Goal: Communication & Community: Answer question/provide support

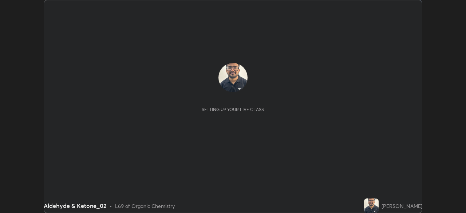
scroll to position [213, 466]
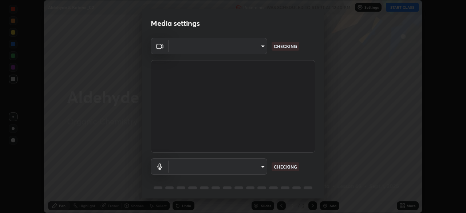
type input "81b83f3b3fc480431f43b79cf564758e7a8e4a876935f32c08df32da0cf1f4dc"
type input "bd63d5db33f4de1b98573af34f28965b21f0bf3568be3820b83b068c70935d16"
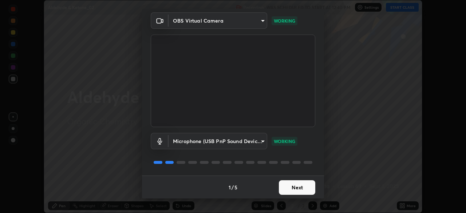
click at [291, 188] on button "Next" at bounding box center [297, 187] width 36 height 15
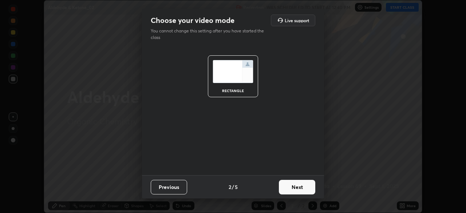
scroll to position [0, 0]
click at [294, 189] on button "Next" at bounding box center [297, 187] width 36 height 15
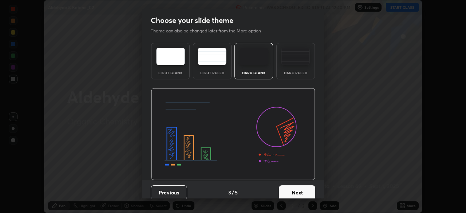
click at [293, 189] on button "Next" at bounding box center [297, 192] width 36 height 15
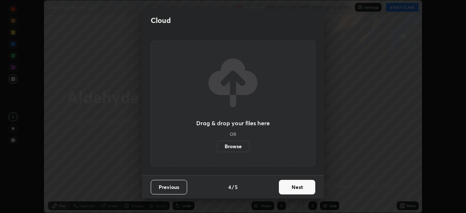
click at [294, 189] on button "Next" at bounding box center [297, 187] width 36 height 15
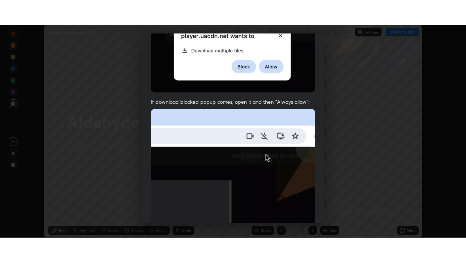
scroll to position [174, 0]
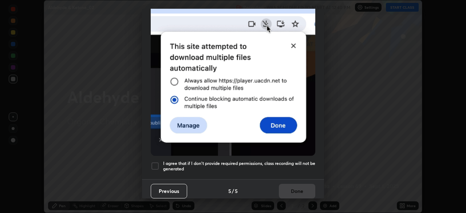
click at [153, 162] on div at bounding box center [155, 166] width 9 height 9
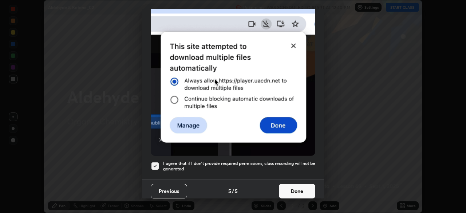
click at [291, 187] on button "Done" at bounding box center [297, 191] width 36 height 15
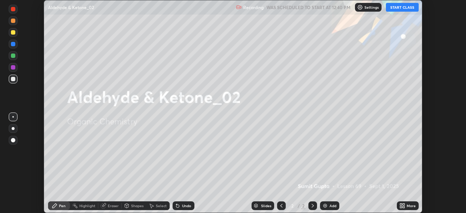
click at [405, 8] on button "START CLASS" at bounding box center [402, 7] width 33 height 9
click at [405, 206] on icon at bounding box center [404, 207] width 2 height 2
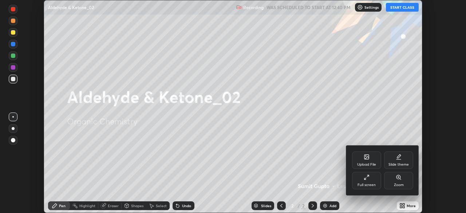
click at [375, 183] on div "Full screen" at bounding box center [367, 185] width 18 height 4
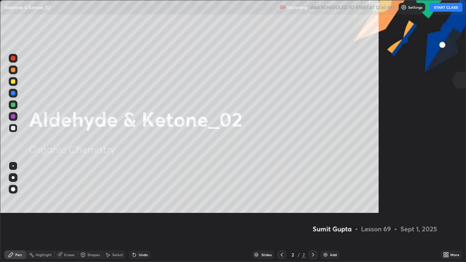
scroll to position [262, 466]
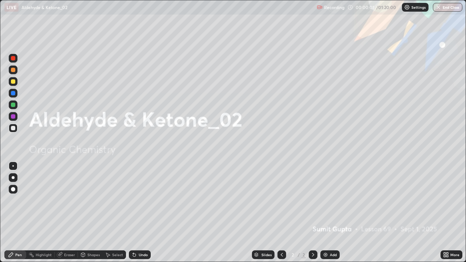
click at [327, 213] on div "Add" at bounding box center [330, 255] width 19 height 9
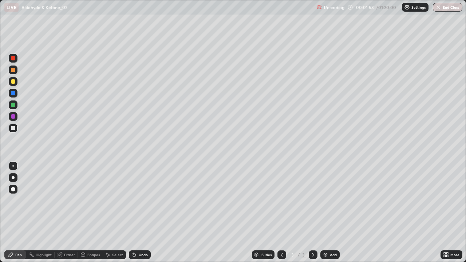
click at [13, 178] on div at bounding box center [13, 177] width 3 height 3
click at [12, 70] on div at bounding box center [13, 70] width 4 height 4
click at [9, 129] on div at bounding box center [13, 128] width 9 height 9
click at [15, 80] on div at bounding box center [13, 81] width 4 height 4
click at [13, 127] on div at bounding box center [13, 128] width 4 height 4
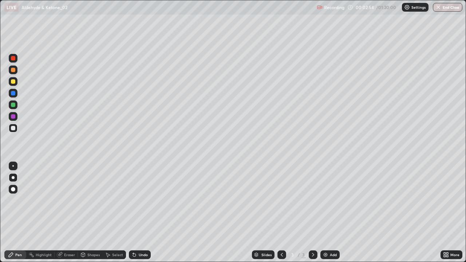
click at [11, 104] on div at bounding box center [13, 105] width 4 height 4
click at [13, 129] on div at bounding box center [13, 128] width 4 height 4
click at [133, 213] on icon at bounding box center [133, 253] width 1 height 1
click at [12, 82] on div at bounding box center [13, 81] width 4 height 4
click at [63, 213] on div "Eraser" at bounding box center [66, 255] width 23 height 9
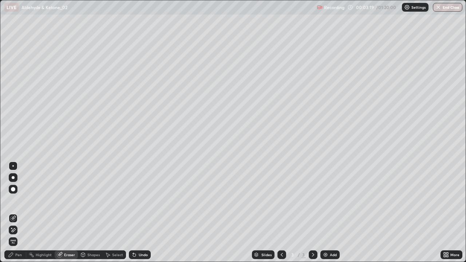
click at [8, 213] on div "Pen" at bounding box center [15, 255] width 22 height 9
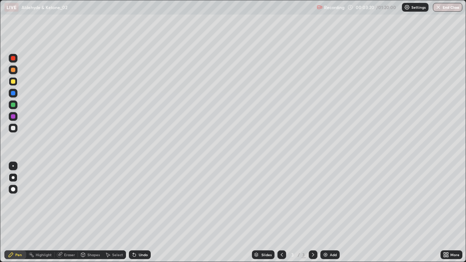
click at [13, 129] on div at bounding box center [13, 128] width 4 height 4
click at [14, 82] on div at bounding box center [13, 81] width 4 height 4
click at [136, 213] on div "Undo" at bounding box center [140, 255] width 22 height 9
click at [137, 213] on div "Undo" at bounding box center [140, 255] width 22 height 9
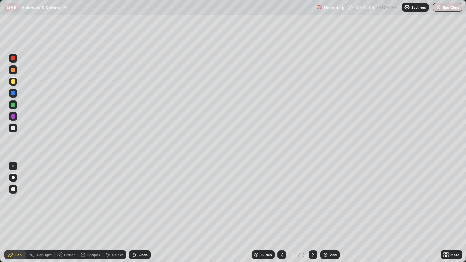
click at [133, 213] on icon at bounding box center [133, 253] width 1 height 1
click at [13, 127] on div at bounding box center [13, 128] width 4 height 4
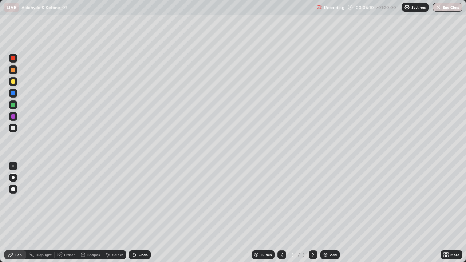
click at [328, 213] on div "Add" at bounding box center [330, 255] width 19 height 9
click at [13, 81] on div at bounding box center [13, 81] width 4 height 4
click at [14, 128] on div at bounding box center [13, 128] width 4 height 4
click at [12, 80] on div at bounding box center [13, 81] width 4 height 4
click at [141, 213] on div "Undo" at bounding box center [143, 255] width 9 height 4
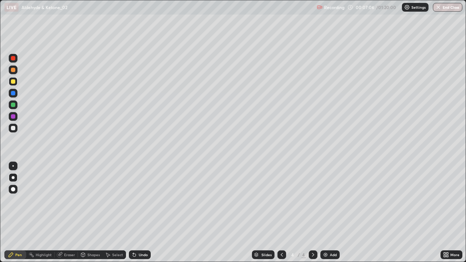
click at [13, 93] on div at bounding box center [13, 93] width 4 height 4
click at [14, 125] on div at bounding box center [13, 128] width 9 height 9
click at [11, 125] on div at bounding box center [13, 128] width 9 height 9
click at [12, 95] on div at bounding box center [13, 93] width 4 height 4
click at [14, 106] on div at bounding box center [13, 105] width 4 height 4
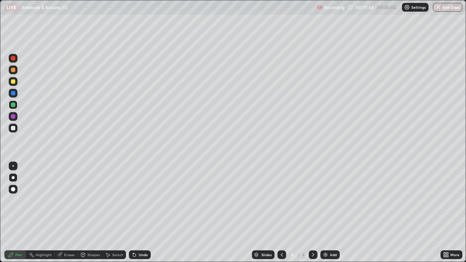
click at [13, 129] on div at bounding box center [13, 128] width 4 height 4
click at [326, 213] on div "Add" at bounding box center [330, 255] width 19 height 9
click at [13, 127] on div at bounding box center [13, 128] width 4 height 4
click at [11, 106] on div at bounding box center [13, 105] width 4 height 4
click at [12, 213] on icon at bounding box center [11, 255] width 6 height 6
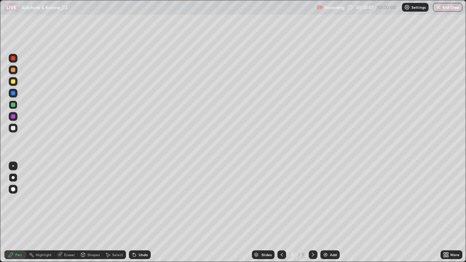
click at [14, 127] on div at bounding box center [13, 128] width 4 height 4
click at [278, 213] on div at bounding box center [282, 255] width 9 height 9
click at [309, 213] on div at bounding box center [313, 255] width 9 height 9
click at [9, 127] on div at bounding box center [13, 128] width 9 height 9
click at [13, 82] on div at bounding box center [13, 81] width 4 height 4
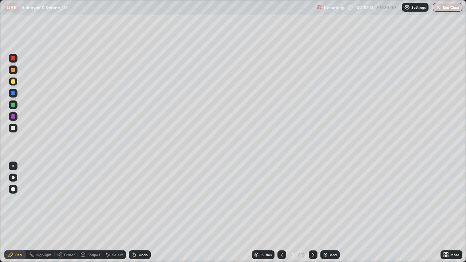
click at [280, 213] on icon at bounding box center [282, 255] width 6 height 6
click at [313, 213] on icon at bounding box center [313, 255] width 6 height 6
click at [13, 127] on div at bounding box center [13, 128] width 4 height 4
click at [138, 213] on div "Undo" at bounding box center [140, 255] width 22 height 9
click at [139, 213] on div "Undo" at bounding box center [140, 255] width 22 height 9
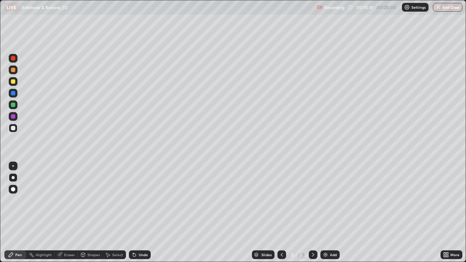
click at [12, 103] on div at bounding box center [13, 105] width 4 height 4
click at [12, 118] on div at bounding box center [13, 116] width 4 height 4
click at [11, 83] on div at bounding box center [13, 81] width 4 height 4
click at [13, 94] on div at bounding box center [13, 93] width 4 height 4
click at [58, 213] on icon at bounding box center [59, 255] width 5 height 5
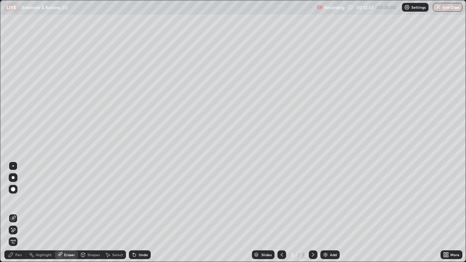
click at [15, 213] on div "Pen" at bounding box center [18, 255] width 7 height 4
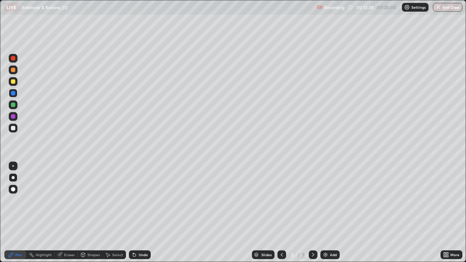
click at [14, 85] on div at bounding box center [13, 81] width 9 height 9
click at [13, 128] on div at bounding box center [13, 128] width 4 height 4
click at [9, 116] on div at bounding box center [13, 116] width 9 height 9
click at [326, 213] on img at bounding box center [326, 255] width 6 height 6
click at [14, 125] on div at bounding box center [13, 128] width 9 height 9
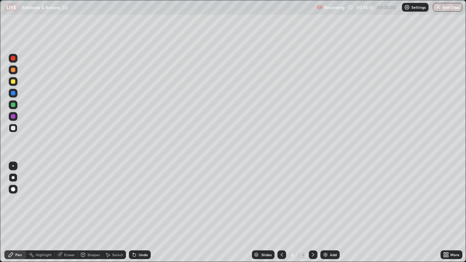
click at [12, 82] on div at bounding box center [13, 81] width 4 height 4
click at [12, 127] on div at bounding box center [13, 128] width 4 height 4
click at [11, 83] on div at bounding box center [13, 81] width 4 height 4
click at [115, 213] on div "Select" at bounding box center [117, 255] width 11 height 4
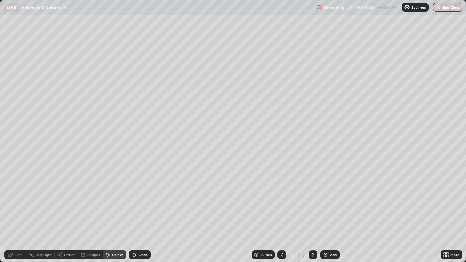
click at [16, 213] on div "Pen" at bounding box center [15, 255] width 22 height 9
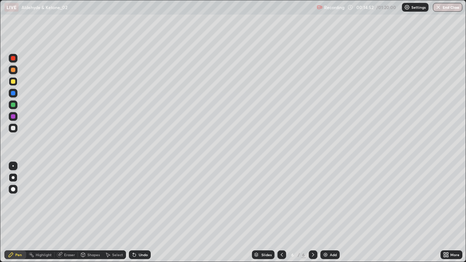
click at [13, 129] on div at bounding box center [13, 128] width 4 height 4
click at [12, 107] on div at bounding box center [13, 105] width 4 height 4
click at [13, 128] on div at bounding box center [13, 128] width 4 height 4
click at [136, 213] on icon at bounding box center [134, 255] width 6 height 6
click at [140, 213] on div "Undo" at bounding box center [143, 255] width 9 height 4
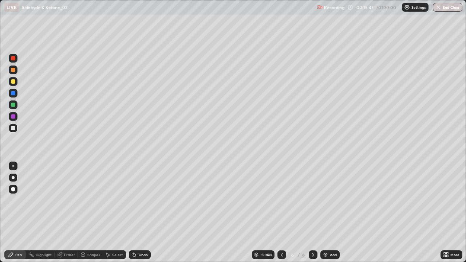
click at [142, 213] on div "Undo" at bounding box center [140, 255] width 22 height 9
click at [15, 81] on div at bounding box center [13, 81] width 9 height 9
click at [311, 213] on icon at bounding box center [313, 255] width 6 height 6
click at [327, 213] on img at bounding box center [326, 255] width 6 height 6
click at [14, 126] on div at bounding box center [13, 128] width 4 height 4
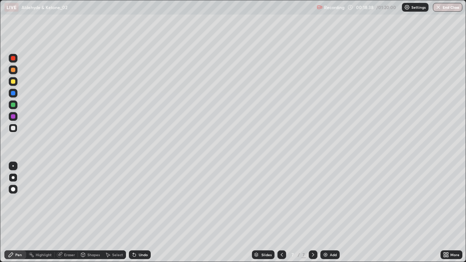
click at [136, 213] on icon at bounding box center [134, 255] width 6 height 6
click at [14, 82] on div at bounding box center [13, 81] width 4 height 4
click at [12, 127] on div at bounding box center [13, 128] width 4 height 4
click at [139, 213] on div "Undo" at bounding box center [143, 255] width 9 height 4
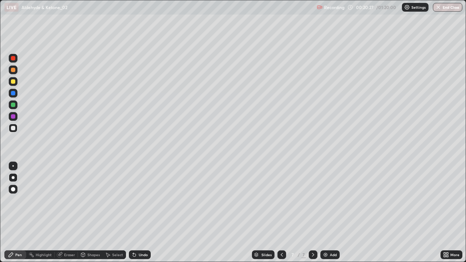
click at [13, 82] on div at bounding box center [13, 81] width 4 height 4
click at [13, 127] on div at bounding box center [13, 128] width 4 height 4
click at [12, 71] on div at bounding box center [13, 70] width 4 height 4
click at [66, 213] on div "Eraser" at bounding box center [69, 255] width 11 height 4
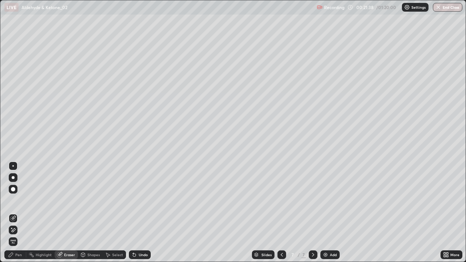
click at [15, 213] on div "Pen" at bounding box center [15, 255] width 22 height 9
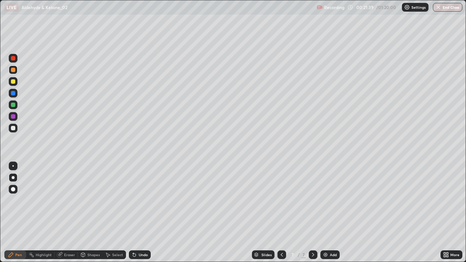
click at [13, 81] on div at bounding box center [13, 81] width 4 height 4
click at [372, 213] on div "Slides 7 / 7 Add" at bounding box center [296, 255] width 290 height 15
click at [136, 213] on icon at bounding box center [134, 255] width 6 height 6
click at [327, 213] on img at bounding box center [326, 255] width 6 height 6
click at [11, 70] on div at bounding box center [13, 70] width 4 height 4
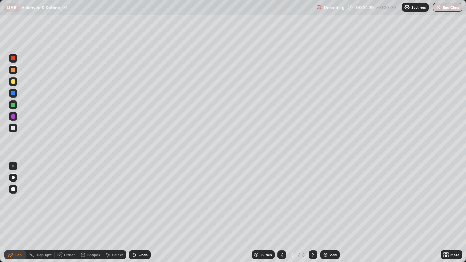
click at [14, 131] on div at bounding box center [13, 128] width 9 height 9
click at [13, 82] on div at bounding box center [13, 81] width 4 height 4
click at [13, 124] on div at bounding box center [13, 128] width 9 height 9
click at [13, 77] on div at bounding box center [13, 81] width 9 height 9
click at [13, 107] on div at bounding box center [13, 105] width 9 height 9
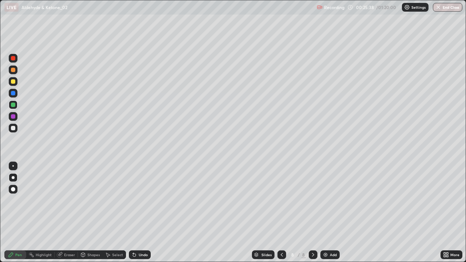
click at [133, 213] on icon at bounding box center [133, 253] width 1 height 1
click at [14, 127] on div at bounding box center [13, 128] width 4 height 4
click at [133, 213] on icon at bounding box center [134, 255] width 3 height 3
click at [15, 82] on div at bounding box center [13, 81] width 4 height 4
click at [12, 93] on div at bounding box center [13, 93] width 4 height 4
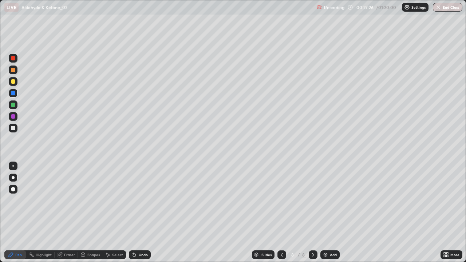
click at [331, 213] on div "Add" at bounding box center [333, 255] width 7 height 4
click at [13, 82] on div at bounding box center [13, 81] width 4 height 4
click at [13, 128] on div at bounding box center [13, 128] width 4 height 4
click at [136, 213] on div "Undo" at bounding box center [140, 255] width 22 height 9
click at [138, 213] on div "Undo" at bounding box center [140, 255] width 22 height 9
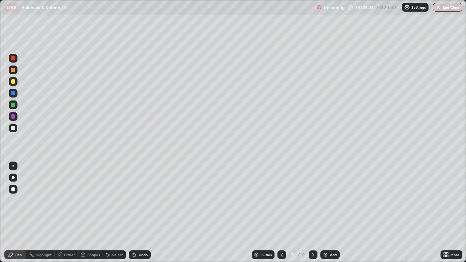
click at [14, 82] on div at bounding box center [13, 81] width 4 height 4
click at [139, 213] on div "Undo" at bounding box center [143, 255] width 9 height 4
click at [11, 128] on div at bounding box center [13, 128] width 4 height 4
click at [11, 104] on div at bounding box center [13, 105] width 4 height 4
click at [11, 83] on div at bounding box center [13, 81] width 9 height 9
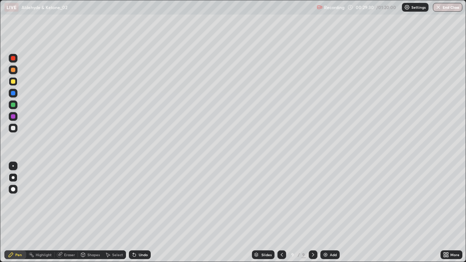
click at [14, 130] on div at bounding box center [13, 128] width 4 height 4
click at [136, 213] on div "Undo" at bounding box center [140, 255] width 22 height 9
click at [11, 104] on div at bounding box center [13, 105] width 4 height 4
click at [328, 213] on div "Add" at bounding box center [330, 255] width 19 height 9
click at [12, 81] on div at bounding box center [13, 81] width 4 height 4
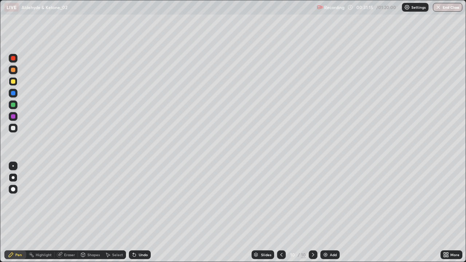
click at [13, 105] on div at bounding box center [13, 105] width 4 height 4
click at [13, 127] on div at bounding box center [13, 128] width 4 height 4
click at [13, 94] on div at bounding box center [13, 93] width 4 height 4
click at [14, 83] on div at bounding box center [13, 81] width 4 height 4
click at [15, 128] on div at bounding box center [13, 128] width 4 height 4
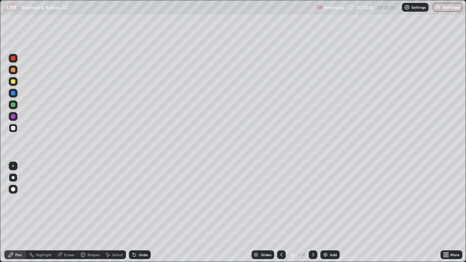
click at [13, 82] on div at bounding box center [13, 81] width 4 height 4
click at [10, 105] on div at bounding box center [13, 105] width 9 height 9
click at [330, 213] on div "Add" at bounding box center [330, 255] width 19 height 9
click at [13, 81] on div at bounding box center [13, 81] width 4 height 4
click at [133, 213] on icon at bounding box center [134, 255] width 3 height 3
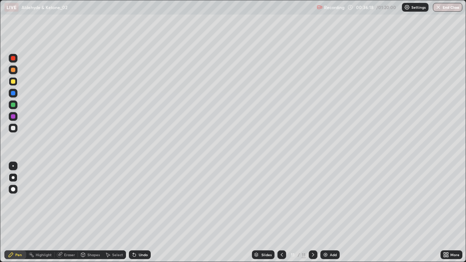
click at [136, 213] on div "Undo" at bounding box center [140, 255] width 22 height 9
click at [13, 129] on div at bounding box center [13, 128] width 4 height 4
click at [12, 105] on div at bounding box center [13, 105] width 4 height 4
click at [13, 82] on div at bounding box center [13, 81] width 4 height 4
click at [12, 95] on div at bounding box center [13, 93] width 4 height 4
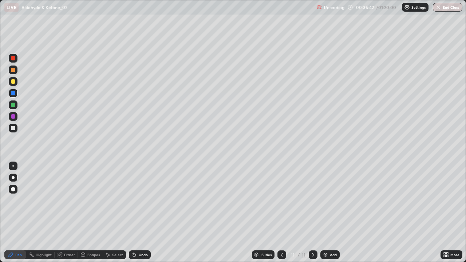
click at [13, 95] on div at bounding box center [13, 93] width 4 height 4
click at [16, 105] on div at bounding box center [13, 105] width 9 height 9
click at [12, 129] on div at bounding box center [13, 128] width 4 height 4
click at [13, 105] on div at bounding box center [13, 105] width 4 height 4
click at [136, 213] on icon at bounding box center [134, 255] width 6 height 6
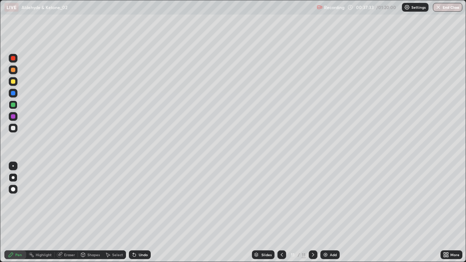
click at [136, 213] on div "Undo" at bounding box center [140, 255] width 22 height 9
click at [14, 115] on div at bounding box center [13, 116] width 4 height 4
click at [133, 213] on icon at bounding box center [134, 255] width 6 height 6
click at [15, 128] on div at bounding box center [13, 128] width 4 height 4
click at [135, 213] on div "Undo" at bounding box center [140, 255] width 22 height 9
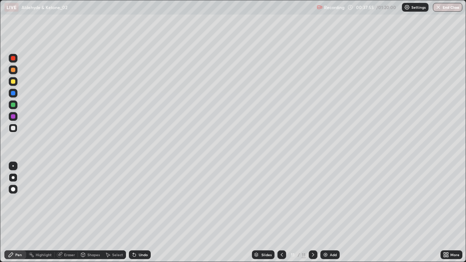
click at [135, 213] on div "Undo" at bounding box center [140, 255] width 22 height 9
click at [138, 213] on div "Undo" at bounding box center [140, 255] width 22 height 9
click at [139, 213] on div "Undo" at bounding box center [143, 255] width 9 height 4
click at [136, 213] on icon at bounding box center [134, 255] width 6 height 6
click at [137, 213] on div "Undo" at bounding box center [140, 255] width 22 height 9
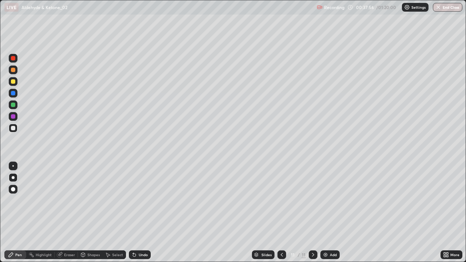
click at [137, 213] on div "Undo" at bounding box center [140, 255] width 22 height 9
click at [15, 92] on div at bounding box center [13, 93] width 4 height 4
click at [13, 128] on div at bounding box center [13, 128] width 4 height 4
click at [133, 213] on icon at bounding box center [134, 255] width 3 height 3
click at [11, 104] on div at bounding box center [13, 105] width 4 height 4
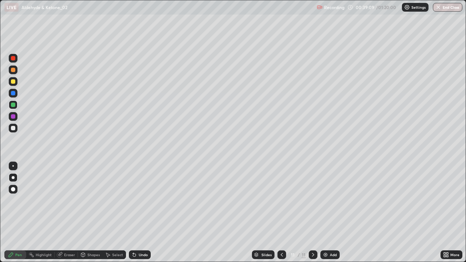
click at [6, 154] on div "Erase all" at bounding box center [12, 131] width 17 height 233
click at [13, 81] on div at bounding box center [13, 81] width 4 height 4
click at [136, 213] on icon at bounding box center [134, 255] width 6 height 6
click at [137, 213] on div "Undo" at bounding box center [140, 255] width 22 height 9
click at [328, 213] on div "Add" at bounding box center [330, 255] width 19 height 9
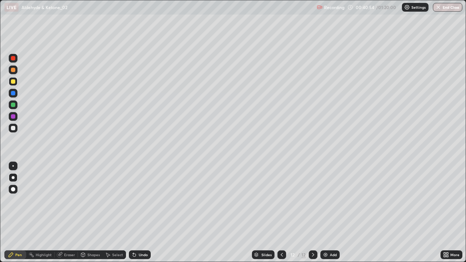
click at [14, 130] on div at bounding box center [13, 128] width 4 height 4
click at [14, 71] on div at bounding box center [13, 70] width 4 height 4
click at [13, 82] on div at bounding box center [13, 81] width 4 height 4
click at [17, 129] on div at bounding box center [13, 128] width 9 height 9
click at [13, 103] on div at bounding box center [13, 105] width 4 height 4
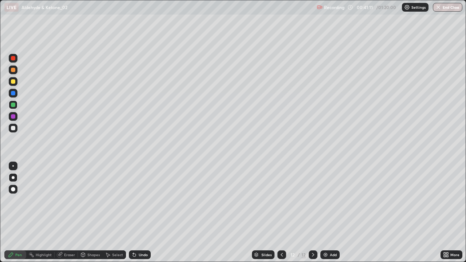
click at [14, 95] on div at bounding box center [13, 93] width 4 height 4
click at [13, 92] on div at bounding box center [13, 93] width 4 height 4
click at [13, 82] on div at bounding box center [13, 81] width 4 height 4
click at [11, 125] on div at bounding box center [13, 128] width 9 height 9
click at [15, 79] on div at bounding box center [13, 81] width 9 height 9
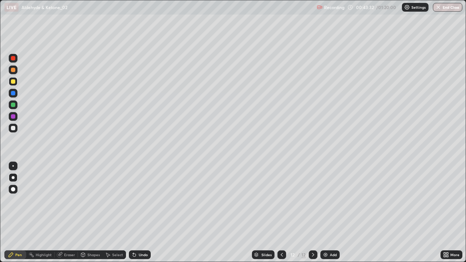
click at [12, 117] on div at bounding box center [13, 116] width 4 height 4
click at [14, 128] on div at bounding box center [13, 128] width 4 height 4
click at [13, 106] on div at bounding box center [13, 105] width 4 height 4
click at [13, 83] on div at bounding box center [13, 81] width 4 height 4
click at [10, 94] on div at bounding box center [13, 93] width 9 height 9
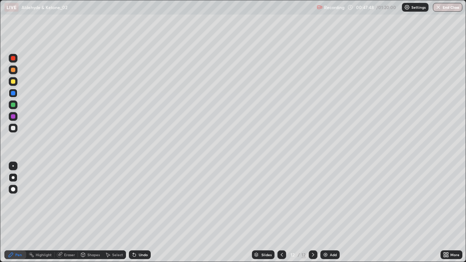
click at [329, 213] on div "Add" at bounding box center [330, 255] width 19 height 9
click at [14, 81] on div at bounding box center [13, 81] width 4 height 4
click at [136, 213] on div "Undo" at bounding box center [140, 255] width 22 height 9
click at [16, 127] on div at bounding box center [13, 128] width 9 height 9
click at [13, 114] on div at bounding box center [13, 116] width 9 height 9
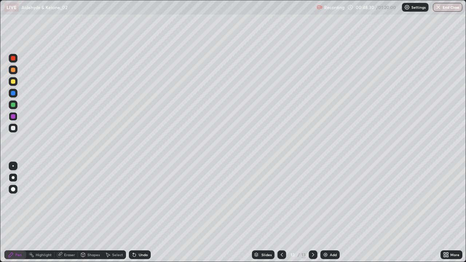
click at [12, 83] on div at bounding box center [13, 81] width 4 height 4
click at [13, 126] on div at bounding box center [13, 128] width 4 height 4
click at [136, 213] on icon at bounding box center [134, 255] width 6 height 6
click at [12, 106] on div at bounding box center [13, 105] width 4 height 4
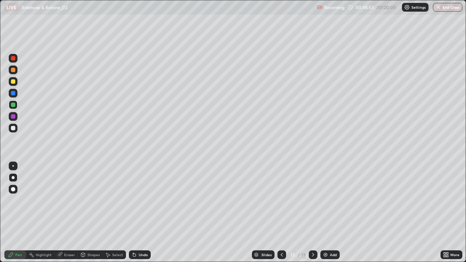
click at [13, 115] on div at bounding box center [13, 116] width 4 height 4
click at [13, 127] on div at bounding box center [13, 128] width 4 height 4
click at [15, 82] on div at bounding box center [13, 81] width 4 height 4
click at [15, 128] on div at bounding box center [13, 128] width 4 height 4
click at [13, 83] on div at bounding box center [13, 81] width 4 height 4
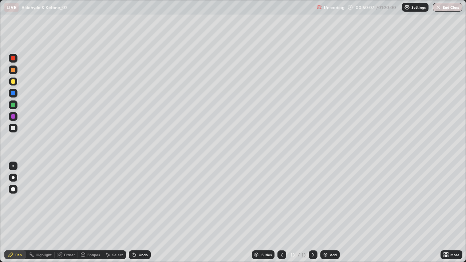
click at [136, 213] on icon at bounding box center [134, 255] width 6 height 6
click at [139, 213] on div "Undo" at bounding box center [143, 255] width 9 height 4
click at [16, 128] on div at bounding box center [13, 128] width 9 height 9
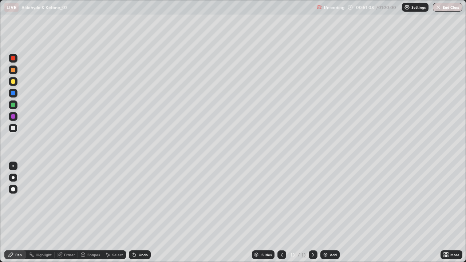
click at [16, 106] on div at bounding box center [13, 105] width 9 height 9
click at [309, 213] on div at bounding box center [313, 255] width 9 height 9
click at [326, 213] on img at bounding box center [326, 255] width 6 height 6
click at [13, 70] on div at bounding box center [13, 70] width 4 height 4
click at [13, 83] on div at bounding box center [13, 81] width 4 height 4
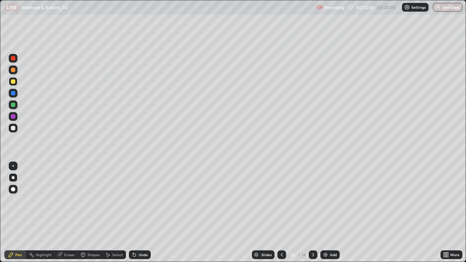
click at [13, 129] on div at bounding box center [13, 128] width 4 height 4
click at [13, 93] on div at bounding box center [13, 93] width 4 height 4
click at [14, 81] on div at bounding box center [13, 81] width 4 height 4
click at [12, 129] on div at bounding box center [13, 128] width 4 height 4
click at [16, 82] on div at bounding box center [13, 81] width 9 height 9
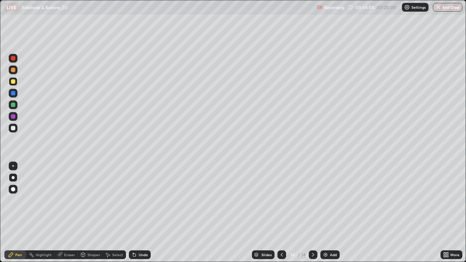
click at [11, 126] on div at bounding box center [13, 128] width 9 height 9
click at [329, 213] on div "Add" at bounding box center [330, 255] width 19 height 9
click at [12, 102] on div at bounding box center [13, 105] width 9 height 9
click at [13, 80] on div at bounding box center [13, 81] width 4 height 4
click at [12, 93] on div at bounding box center [13, 93] width 4 height 4
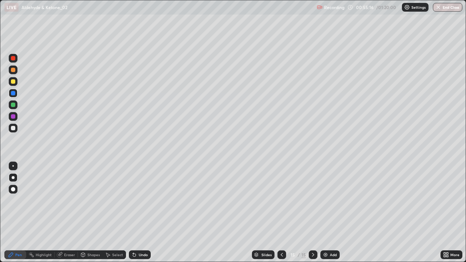
click at [13, 129] on div at bounding box center [13, 128] width 4 height 4
click at [11, 82] on div at bounding box center [13, 81] width 4 height 4
click at [12, 95] on div at bounding box center [13, 93] width 4 height 4
click at [141, 213] on div "Undo" at bounding box center [140, 255] width 22 height 9
click at [13, 105] on div at bounding box center [13, 105] width 4 height 4
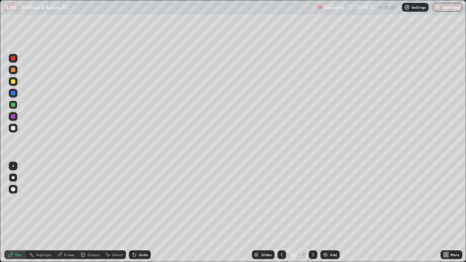
click at [137, 213] on div "Undo" at bounding box center [140, 255] width 22 height 9
click at [139, 213] on div "Undo" at bounding box center [140, 255] width 22 height 9
click at [140, 213] on div "Undo" at bounding box center [140, 255] width 22 height 9
click at [134, 213] on icon at bounding box center [134, 255] width 3 height 3
click at [133, 213] on icon at bounding box center [134, 255] width 3 height 3
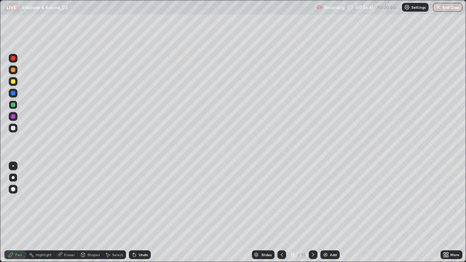
click at [9, 127] on div at bounding box center [13, 128] width 9 height 9
click at [13, 128] on div at bounding box center [13, 128] width 4 height 4
click at [15, 81] on div at bounding box center [13, 81] width 4 height 4
click at [325, 213] on img at bounding box center [326, 255] width 6 height 6
click at [12, 128] on div at bounding box center [13, 128] width 4 height 4
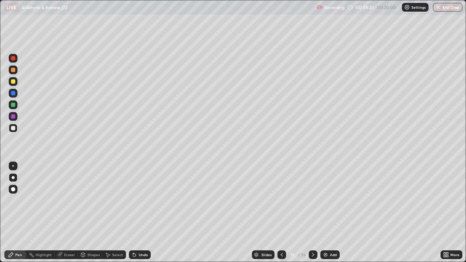
click at [13, 82] on div at bounding box center [13, 81] width 4 height 4
click at [339, 213] on div "Slides 16 / 16 Add" at bounding box center [296, 255] width 290 height 15
click at [330, 213] on div "Add" at bounding box center [333, 255] width 7 height 4
click at [13, 127] on div at bounding box center [13, 128] width 4 height 4
click at [13, 82] on div at bounding box center [13, 81] width 4 height 4
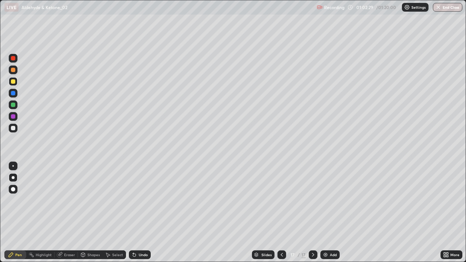
click at [15, 129] on div at bounding box center [13, 128] width 4 height 4
click at [12, 106] on div at bounding box center [13, 105] width 4 height 4
click at [326, 213] on div "Add" at bounding box center [330, 255] width 19 height 9
click at [11, 70] on div at bounding box center [13, 70] width 4 height 4
click at [13, 83] on div at bounding box center [13, 81] width 4 height 4
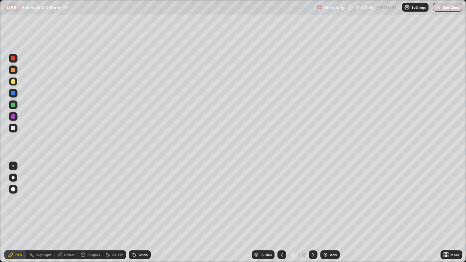
click at [133, 213] on icon at bounding box center [134, 255] width 3 height 3
click at [135, 213] on icon at bounding box center [134, 255] width 6 height 6
click at [136, 213] on icon at bounding box center [134, 255] width 6 height 6
click at [14, 130] on div at bounding box center [13, 128] width 4 height 4
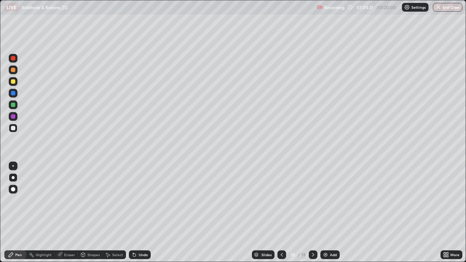
click at [11, 83] on div at bounding box center [13, 81] width 9 height 9
click at [139, 213] on div "Undo" at bounding box center [143, 255] width 9 height 4
click at [12, 128] on div at bounding box center [13, 128] width 4 height 4
click at [12, 106] on div at bounding box center [13, 105] width 4 height 4
click at [13, 117] on div at bounding box center [13, 116] width 4 height 4
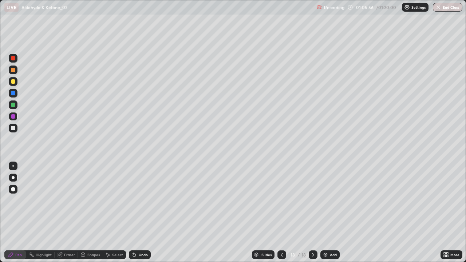
click at [13, 106] on div at bounding box center [13, 105] width 4 height 4
click at [137, 213] on div "Undo" at bounding box center [140, 255] width 22 height 9
click at [332, 213] on div "Add" at bounding box center [330, 255] width 19 height 9
click at [13, 128] on div at bounding box center [13, 128] width 4 height 4
click at [13, 106] on div at bounding box center [13, 105] width 4 height 4
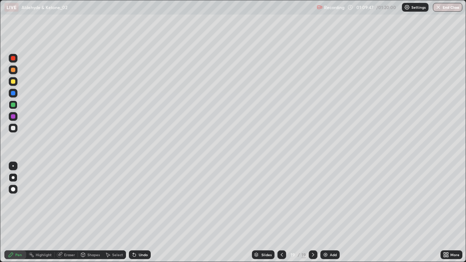
click at [139, 213] on div "Undo" at bounding box center [143, 255] width 9 height 4
click at [137, 213] on div "Undo" at bounding box center [140, 255] width 22 height 9
click at [140, 213] on div "Undo" at bounding box center [140, 255] width 22 height 9
click at [141, 213] on div "Undo" at bounding box center [138, 255] width 25 height 15
click at [134, 213] on icon at bounding box center [134, 255] width 3 height 3
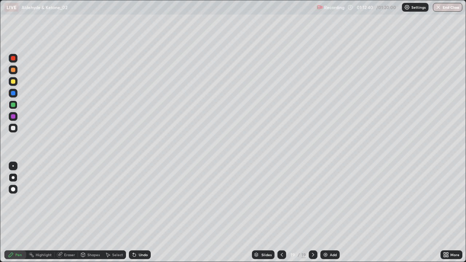
click at [15, 85] on div at bounding box center [13, 81] width 9 height 9
click at [313, 213] on icon at bounding box center [313, 255] width 6 height 6
click at [331, 213] on div "Add" at bounding box center [330, 255] width 19 height 9
click at [13, 82] on div at bounding box center [13, 81] width 4 height 4
click at [13, 127] on div at bounding box center [13, 128] width 4 height 4
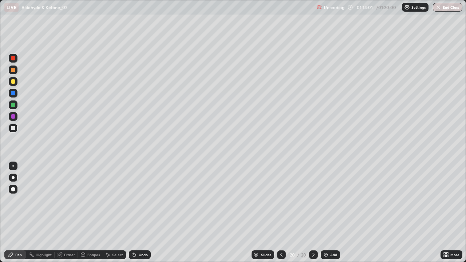
click at [12, 80] on div at bounding box center [13, 81] width 4 height 4
click at [133, 213] on icon at bounding box center [134, 255] width 3 height 3
click at [13, 117] on div at bounding box center [13, 116] width 4 height 4
click at [13, 131] on div at bounding box center [13, 128] width 9 height 9
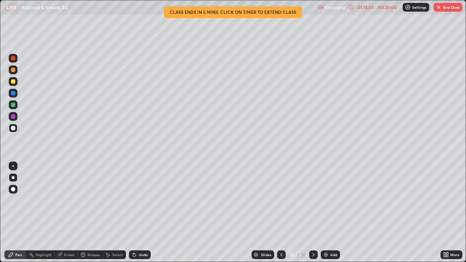
click at [138, 213] on div "Undo" at bounding box center [140, 255] width 22 height 9
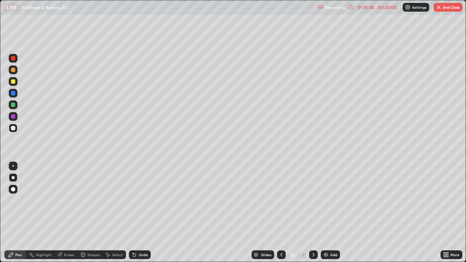
click at [326, 213] on img at bounding box center [326, 255] width 6 height 6
click at [14, 82] on div at bounding box center [13, 81] width 4 height 4
click at [13, 125] on div at bounding box center [13, 128] width 9 height 9
click at [281, 213] on icon at bounding box center [282, 255] width 6 height 6
click at [312, 213] on icon at bounding box center [313, 255] width 6 height 6
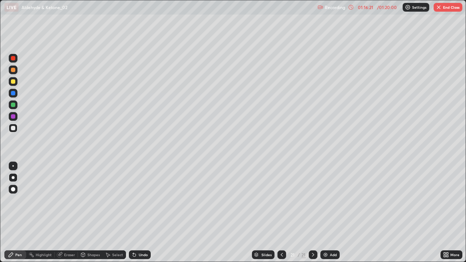
click at [15, 124] on div at bounding box center [13, 128] width 9 height 9
click at [13, 82] on div at bounding box center [13, 81] width 4 height 4
click at [13, 129] on div at bounding box center [13, 128] width 4 height 4
click at [139, 213] on div "Undo" at bounding box center [143, 255] width 9 height 4
click at [230, 213] on div "Slides 21 / 21 Add" at bounding box center [296, 255] width 290 height 15
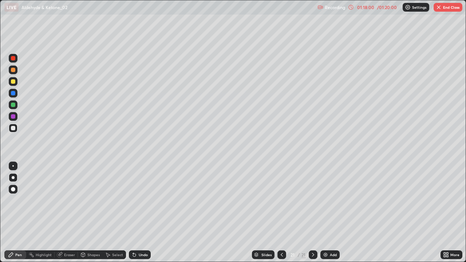
click at [12, 83] on div at bounding box center [13, 81] width 4 height 4
click at [137, 213] on div "Undo" at bounding box center [140, 255] width 22 height 9
click at [133, 213] on icon at bounding box center [134, 255] width 3 height 3
click at [48, 213] on div "Highlight" at bounding box center [40, 255] width 28 height 15
click at [15, 213] on div "Pen" at bounding box center [18, 255] width 7 height 4
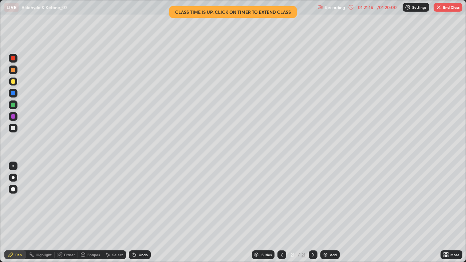
click at [444, 8] on button "End Class" at bounding box center [448, 7] width 29 height 9
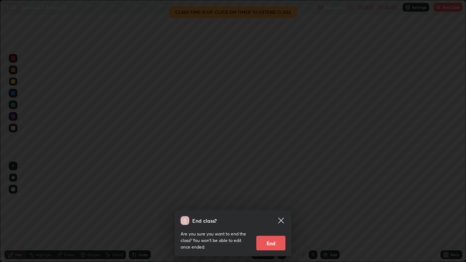
click at [271, 213] on button "End" at bounding box center [270, 243] width 29 height 15
